Goal: Task Accomplishment & Management: Use online tool/utility

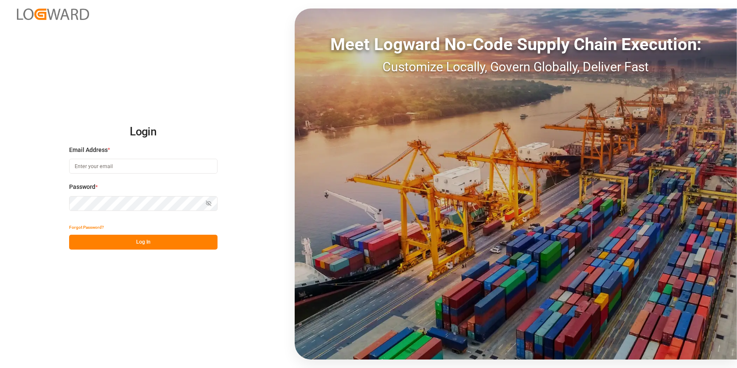
type input "[PERSON_NAME][EMAIL_ADDRESS][PERSON_NAME][DOMAIN_NAME]"
click at [131, 237] on button "Log In" at bounding box center [143, 242] width 148 height 15
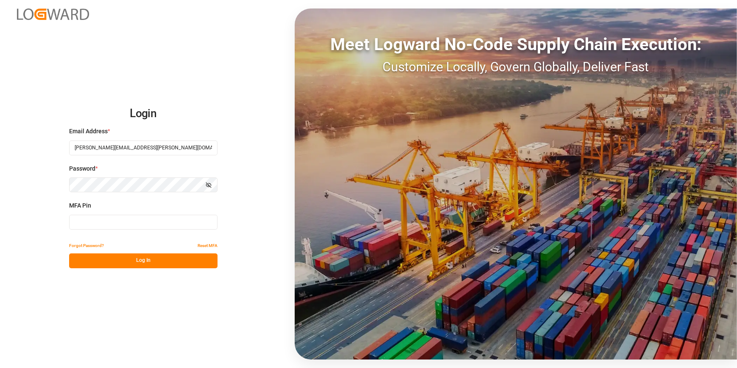
click at [111, 223] on input at bounding box center [143, 222] width 148 height 15
type input "925310"
click at [143, 263] on button "Log In" at bounding box center [143, 260] width 148 height 15
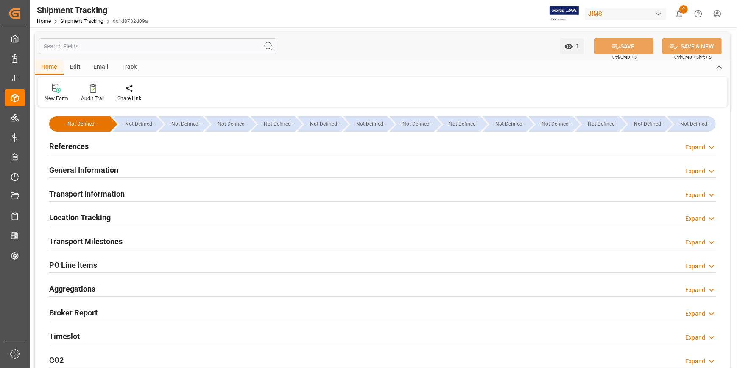
type input "[DATE]"
click at [76, 145] on h2 "References" at bounding box center [68, 145] width 39 height 11
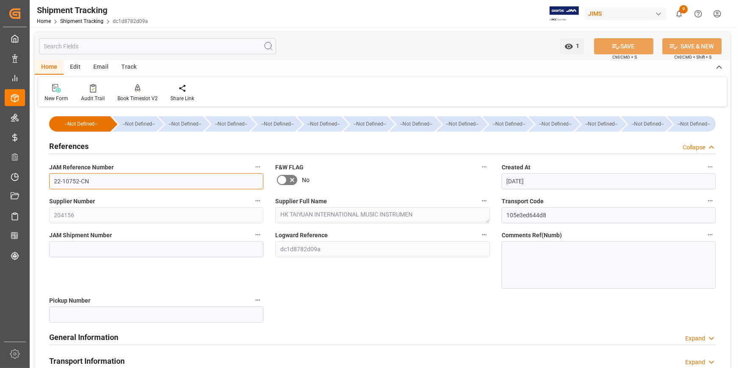
drag, startPoint x: 89, startPoint y: 188, endPoint x: 50, endPoint y: 190, distance: 38.6
click at [50, 190] on div "JAM Reference Number 22-10752-CN" at bounding box center [156, 175] width 226 height 34
